Goal: Transaction & Acquisition: Purchase product/service

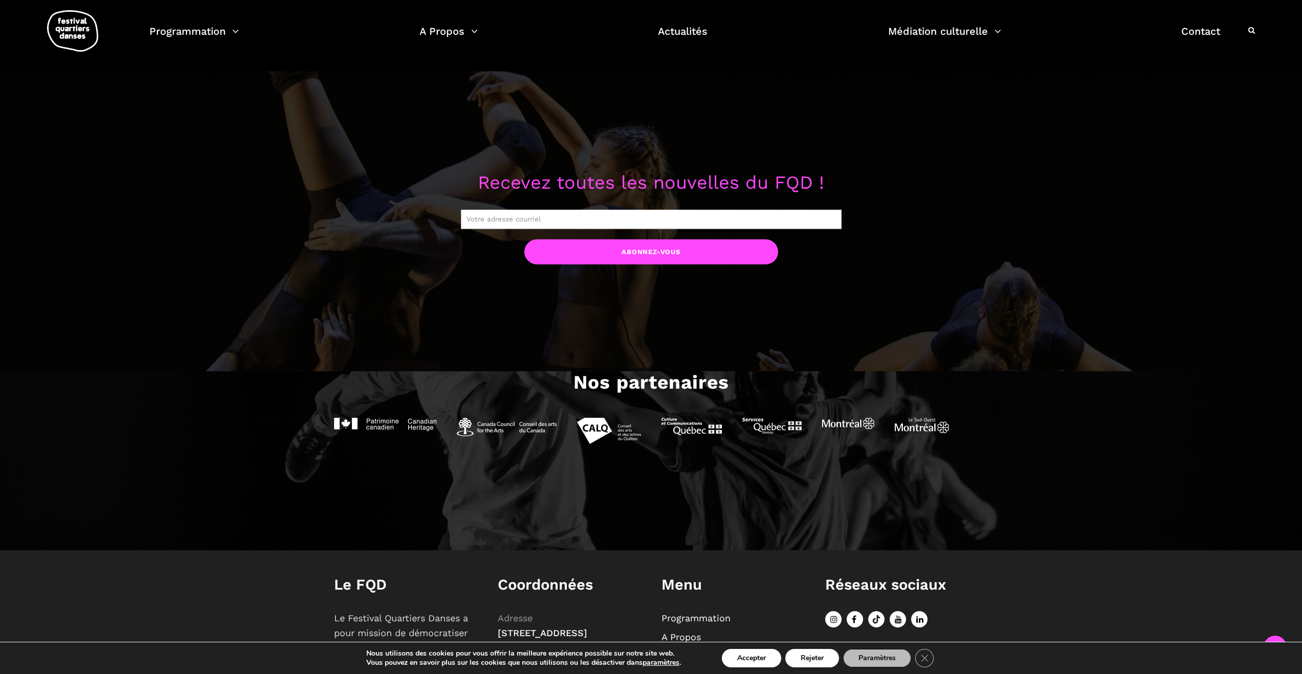
scroll to position [1193, 0]
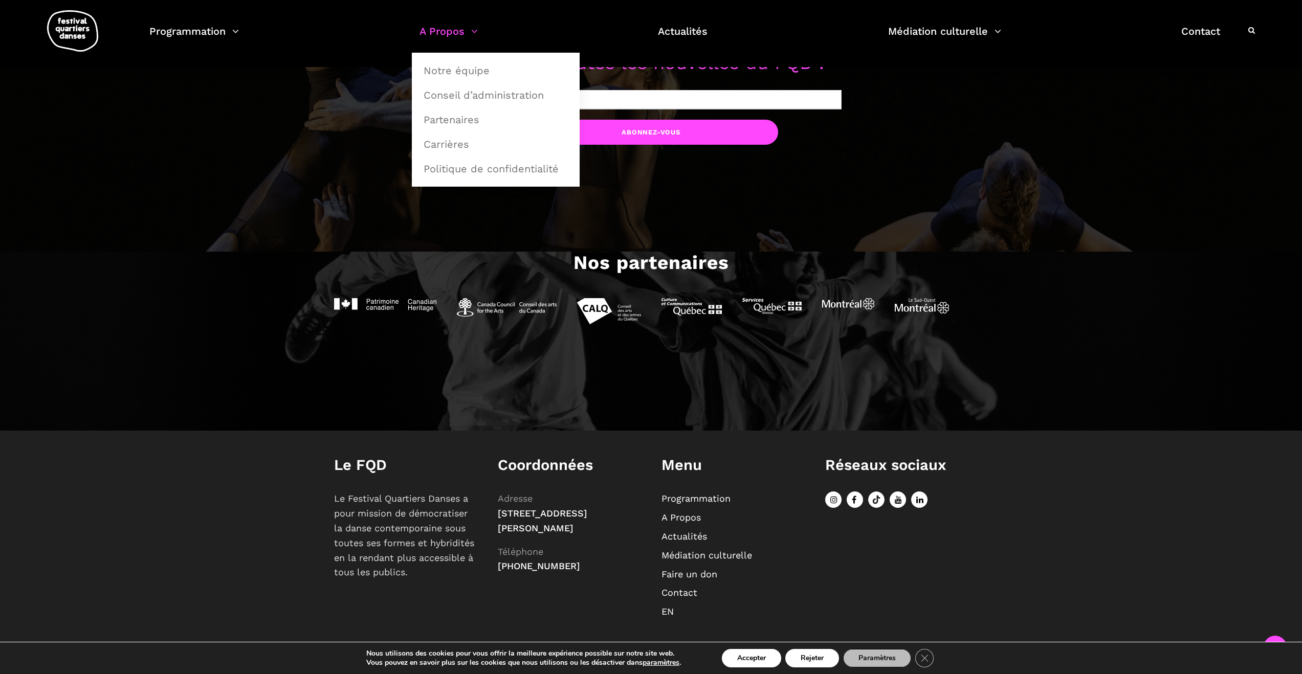
click at [445, 23] on link "A Propos" at bounding box center [449, 38] width 58 height 30
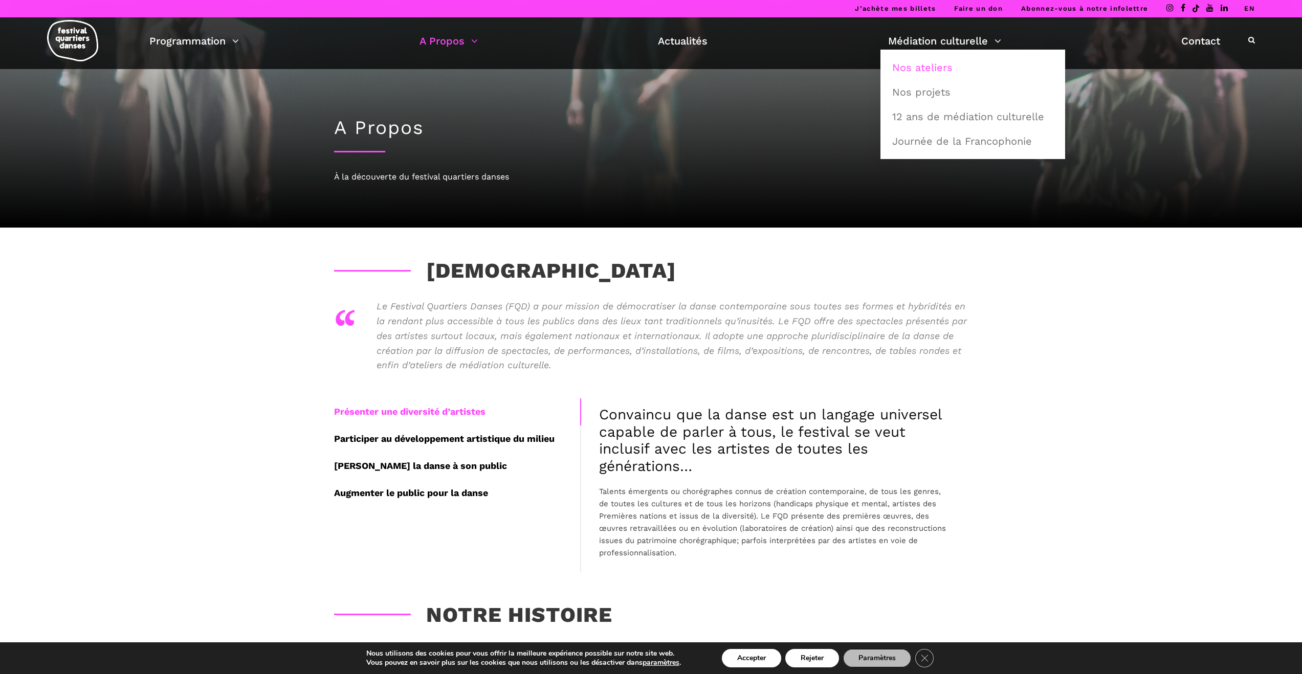
click at [942, 66] on link "Nos ateliers" at bounding box center [972, 68] width 173 height 24
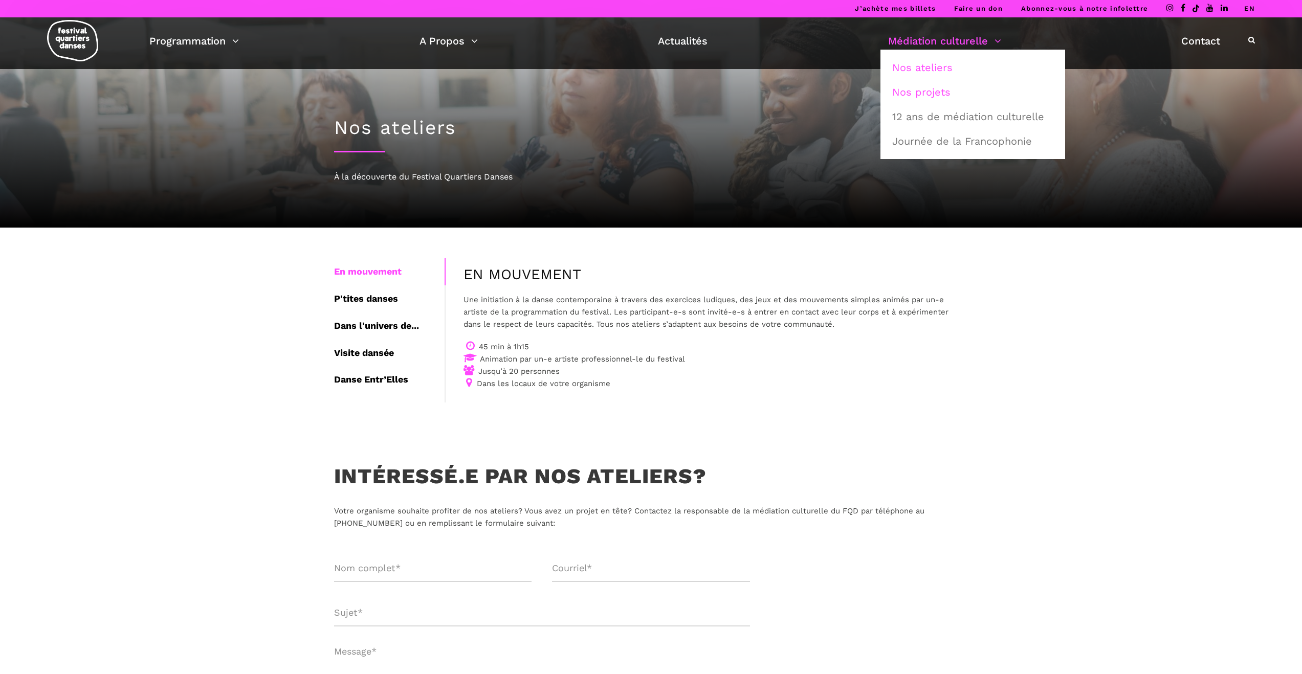
click at [909, 97] on link "Nos projets" at bounding box center [972, 92] width 173 height 24
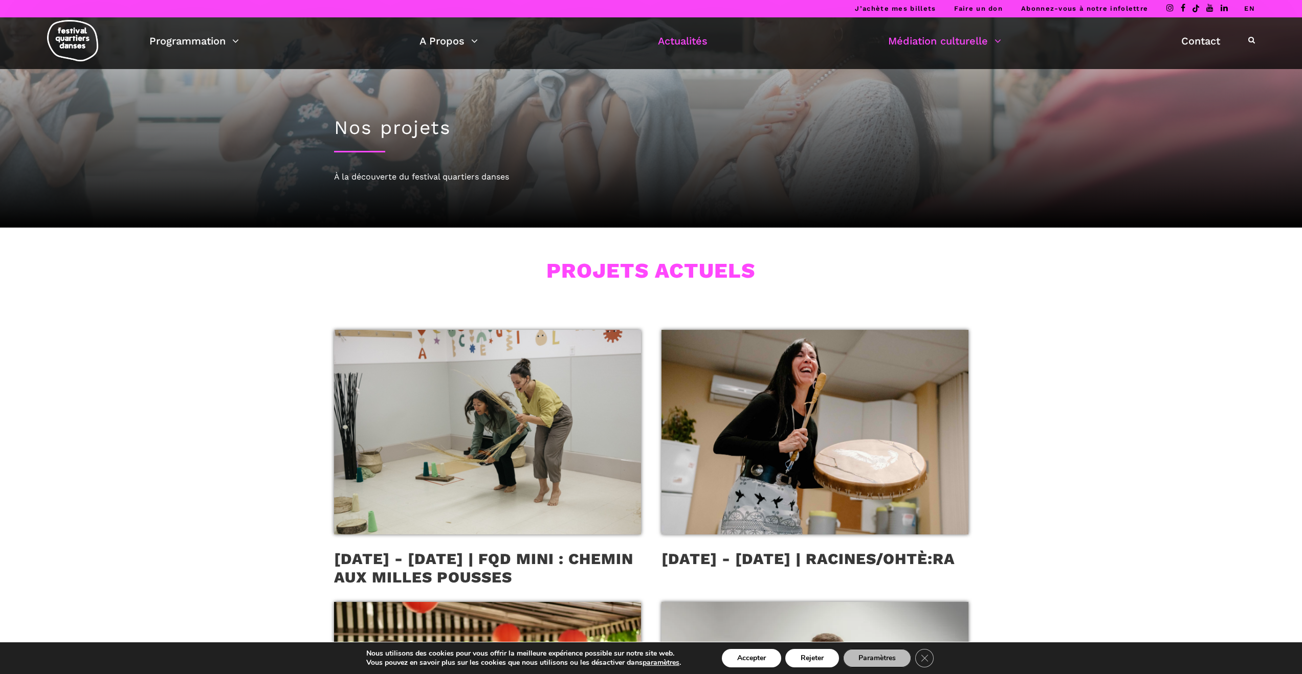
click at [690, 42] on link "Actualités" at bounding box center [683, 40] width 50 height 17
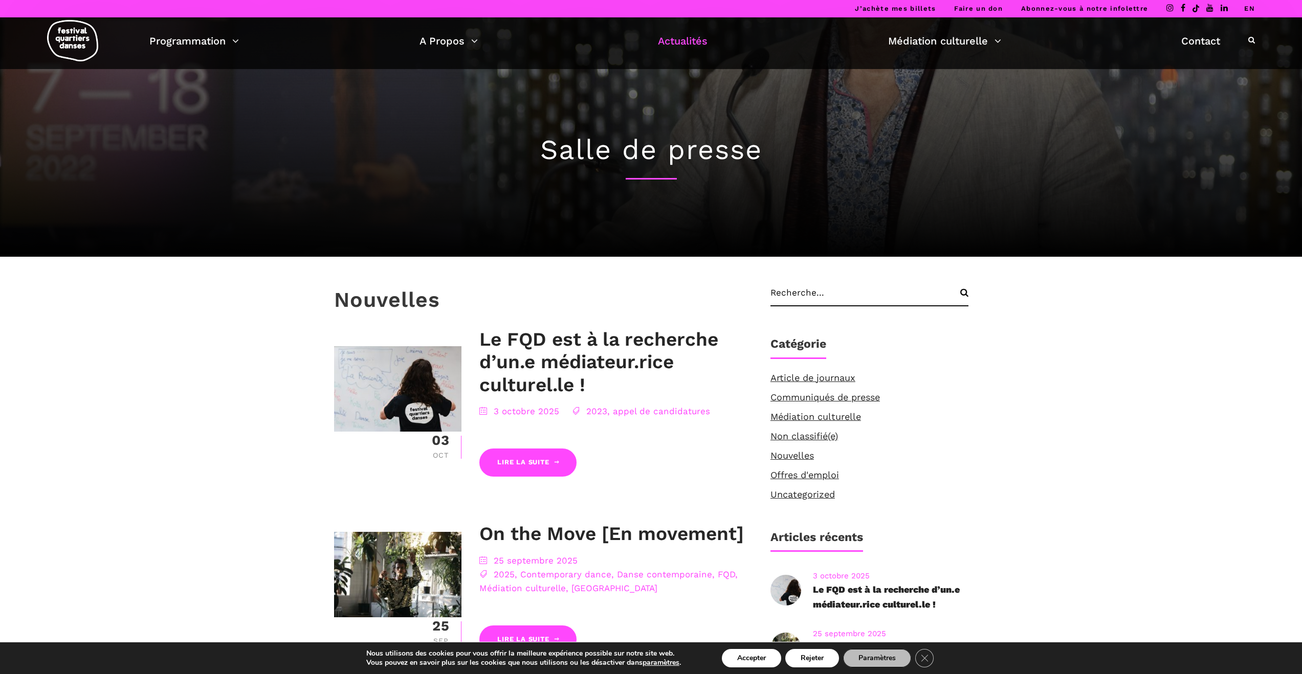
click at [190, 60] on div "Programmation Calendrier du Festival Les artistes du FQD 2025 Exposition photo …" at bounding box center [651, 43] width 1287 height 52
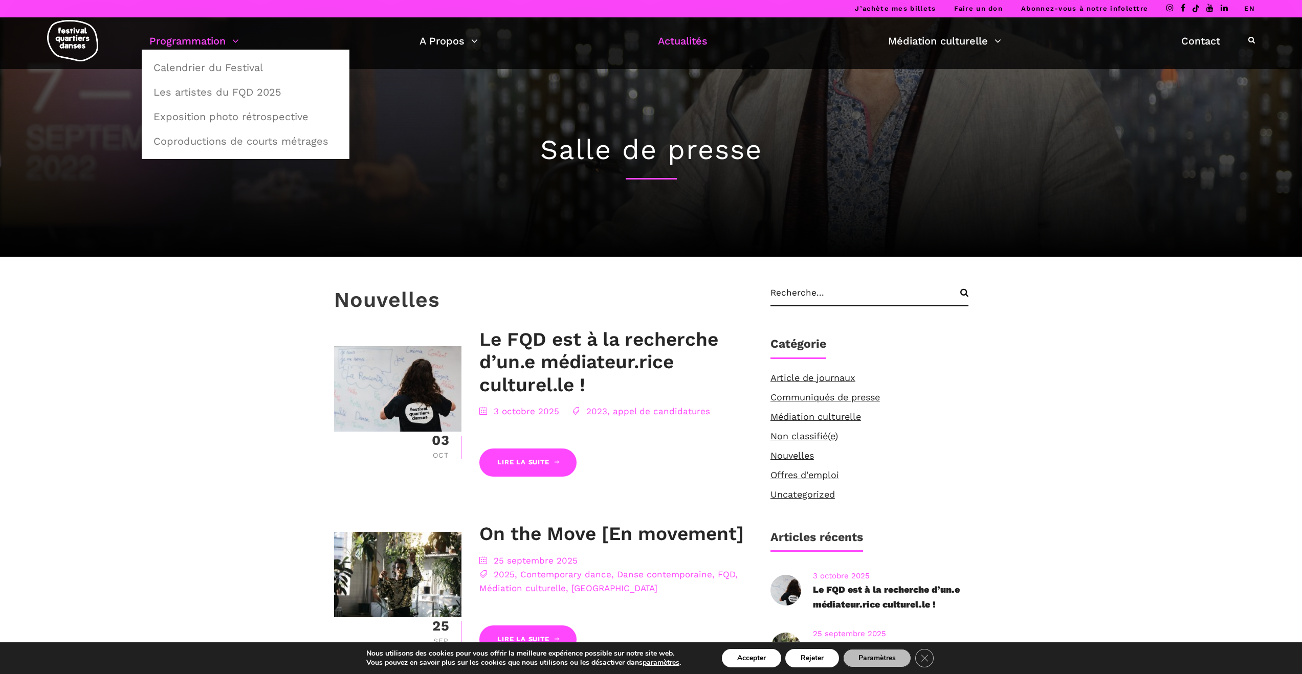
click at [201, 37] on link "Programmation" at bounding box center [194, 40] width 90 height 17
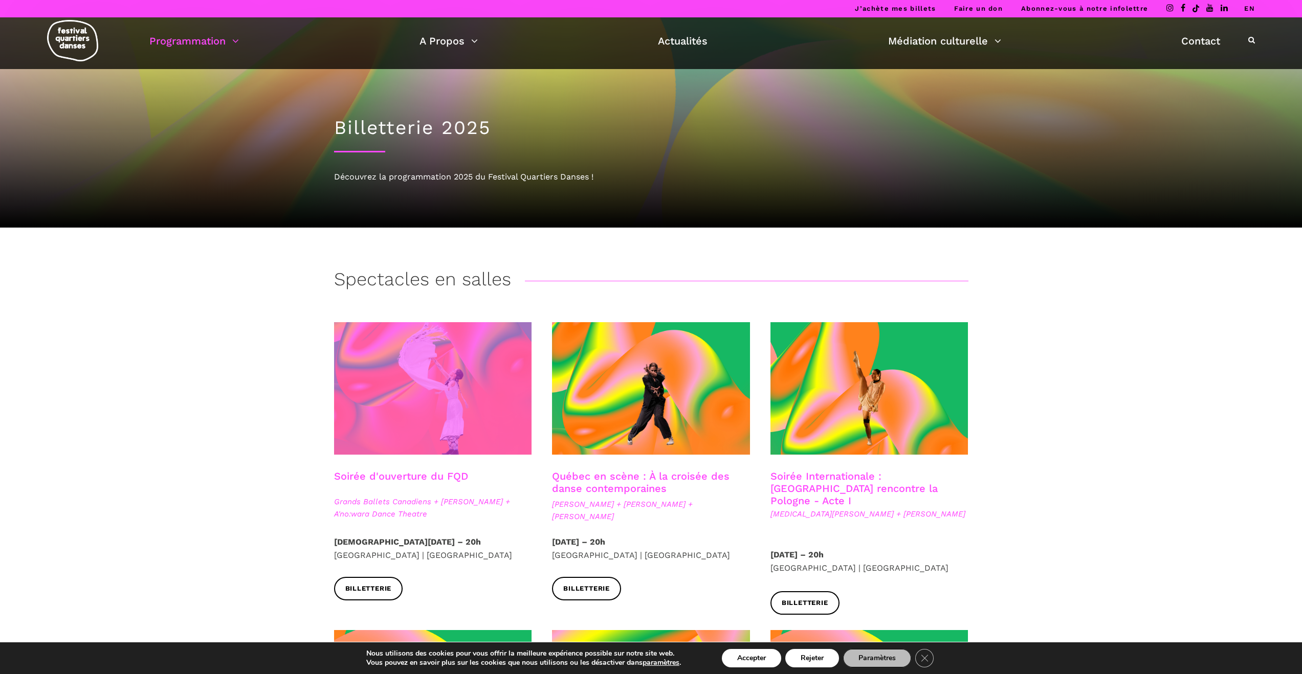
click at [500, 361] on span at bounding box center [433, 388] width 198 height 133
